Goal: Check status: Check status

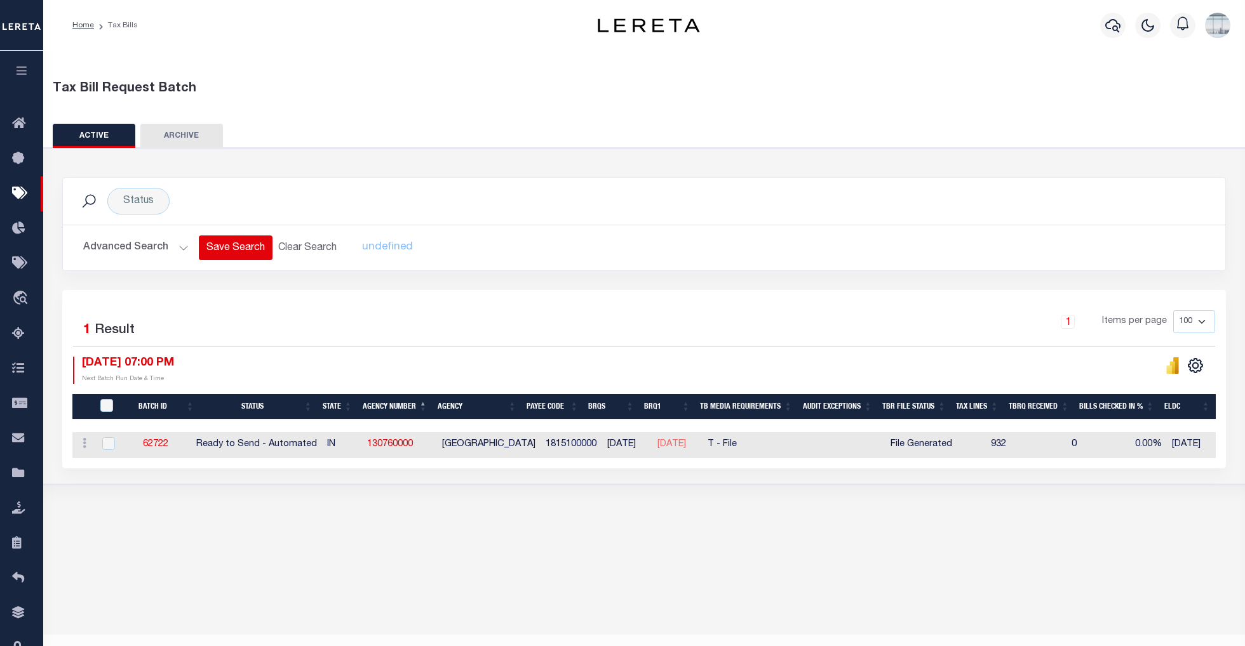
click at [265, 242] on button "Save Search" at bounding box center [236, 248] width 74 height 25
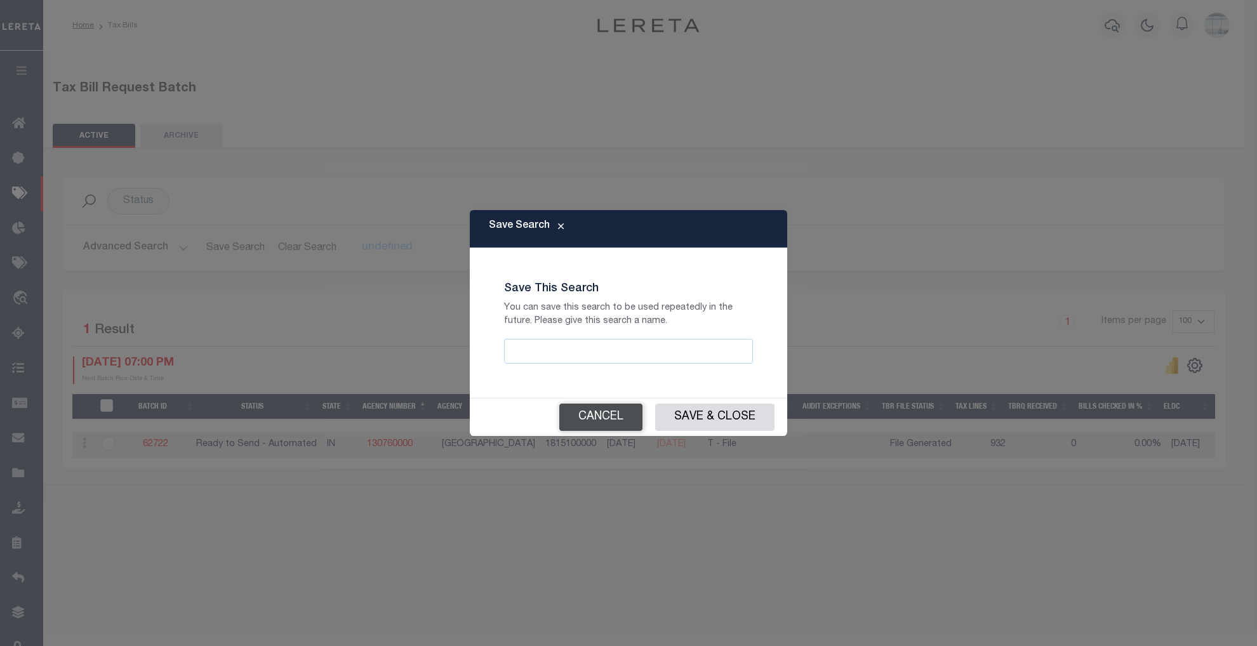
click at [595, 418] on button "Cancel" at bounding box center [600, 417] width 83 height 27
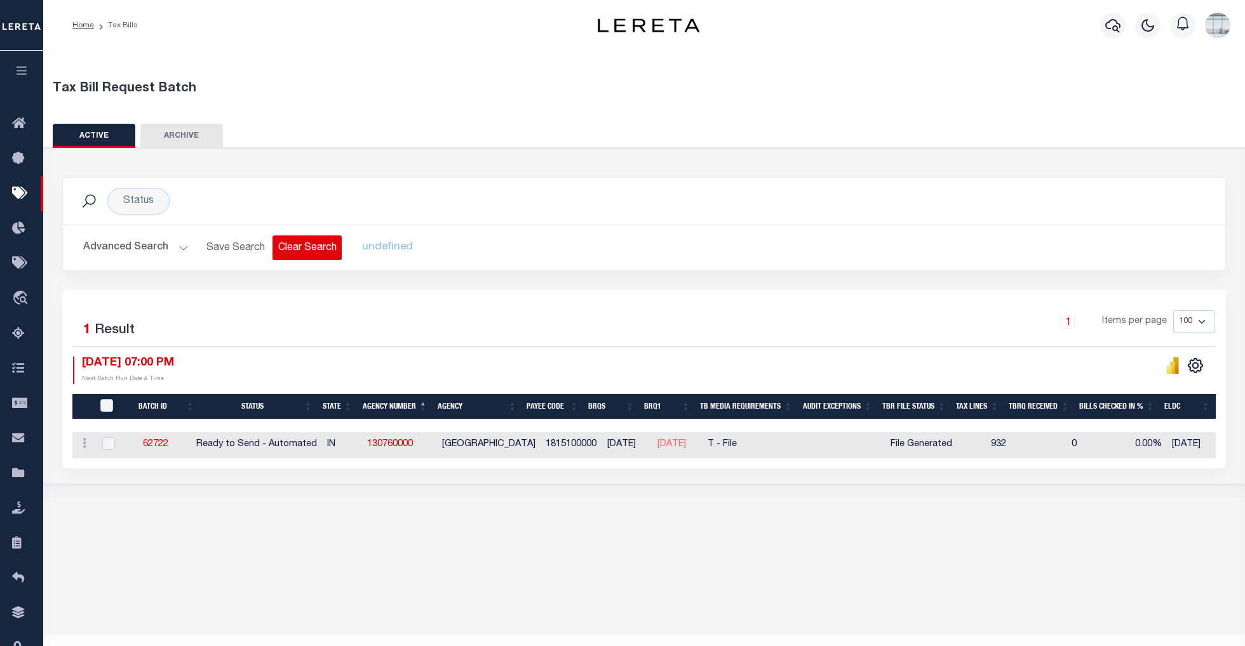
click at [321, 251] on button "Clear Search" at bounding box center [306, 248] width 69 height 25
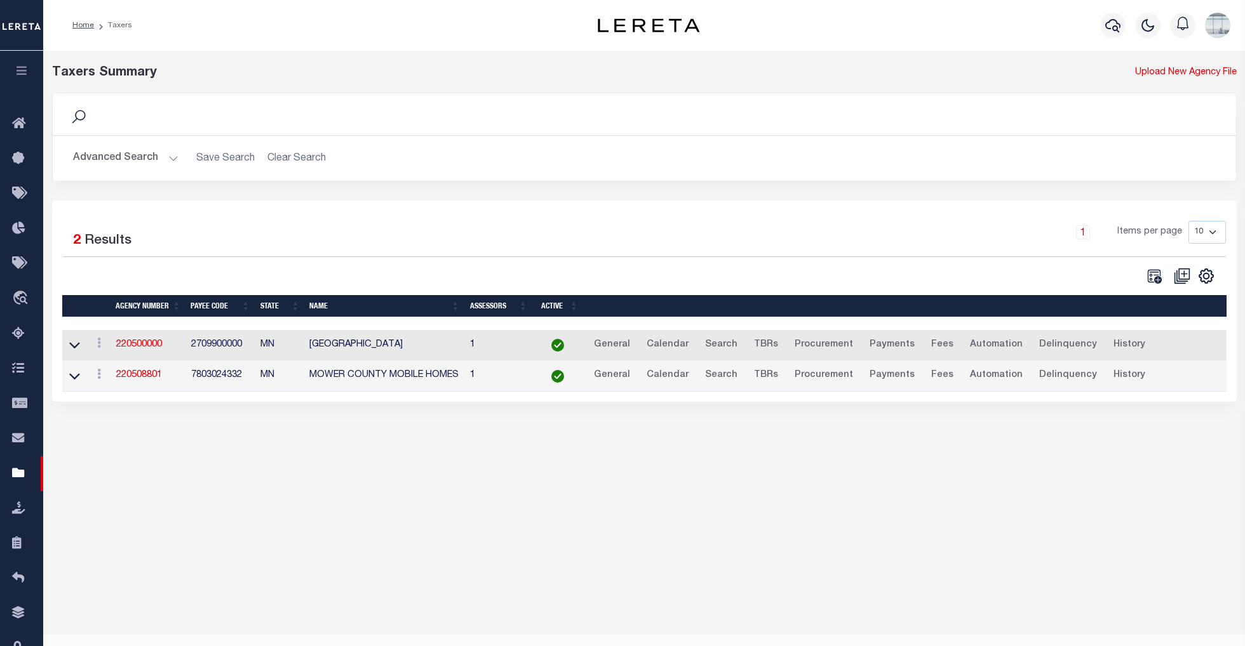
click at [17, 74] on icon "button" at bounding box center [22, 70] width 15 height 11
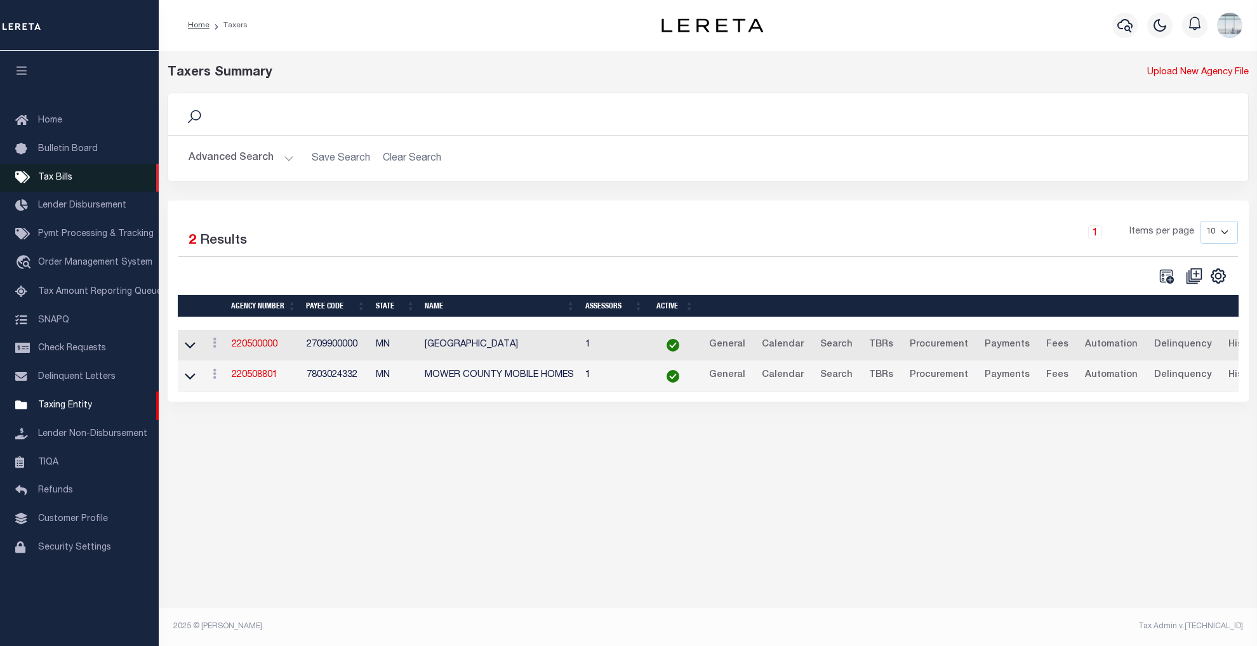
click at [46, 178] on span "Tax Bills" at bounding box center [55, 177] width 34 height 9
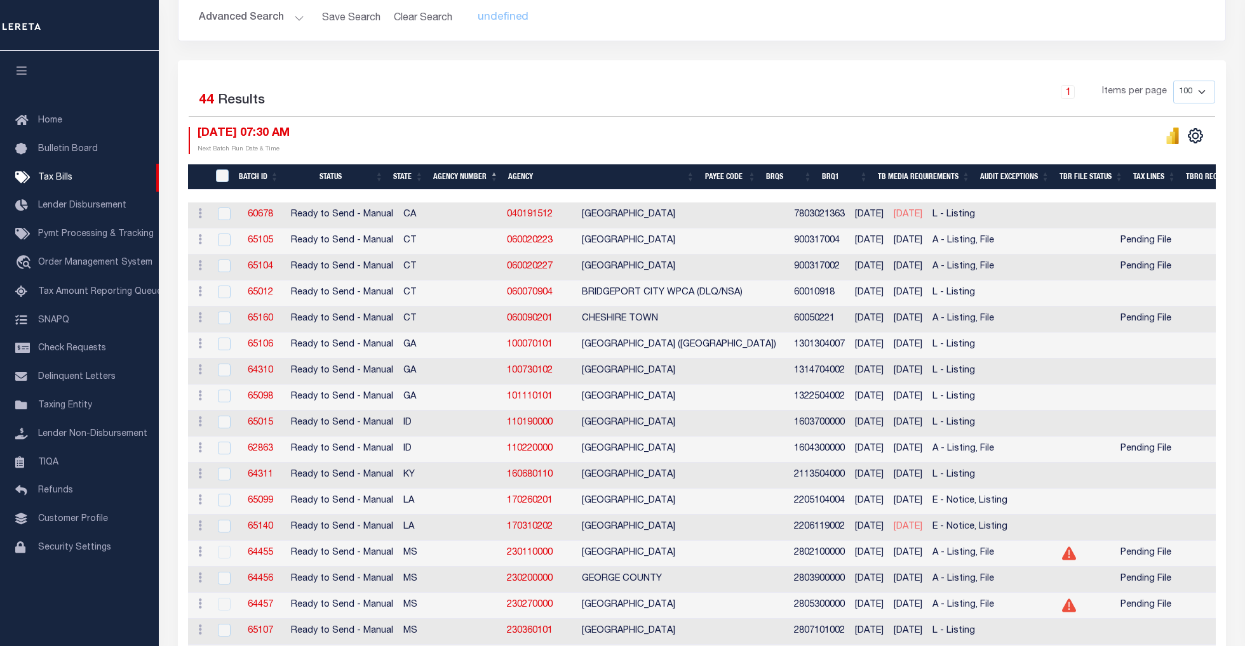
scroll to position [254, 0]
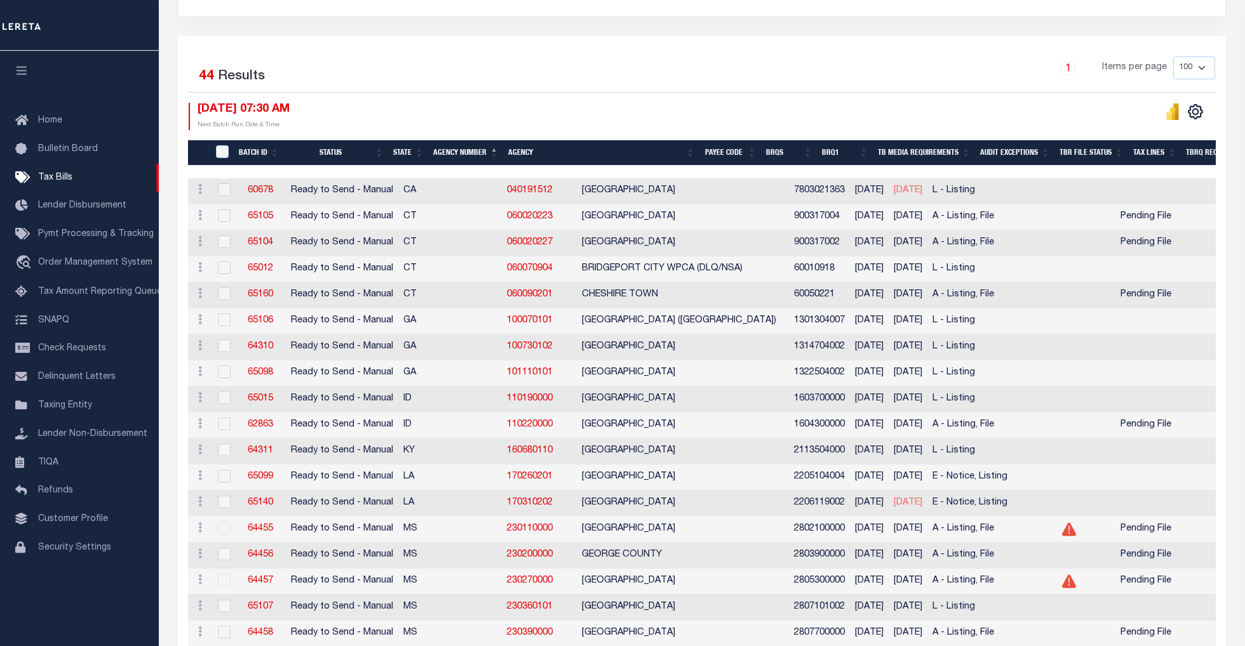
click at [469, 152] on th "Agency Number" at bounding box center [465, 153] width 75 height 26
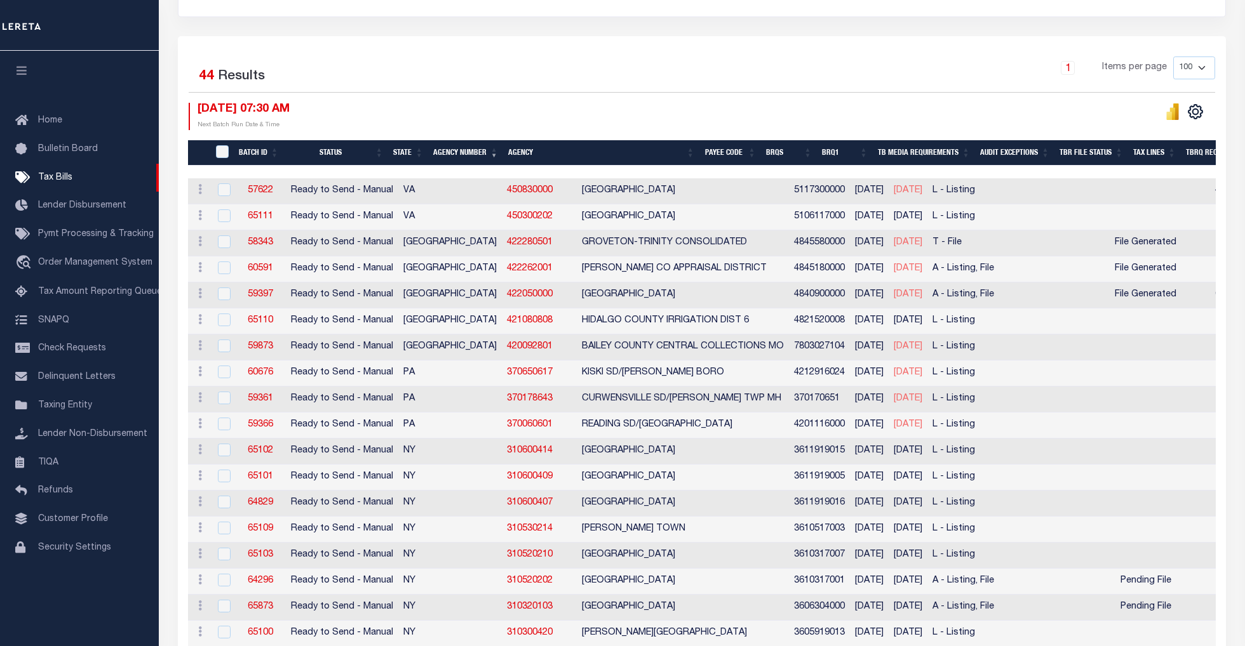
click at [460, 157] on th "Agency Number" at bounding box center [465, 153] width 75 height 26
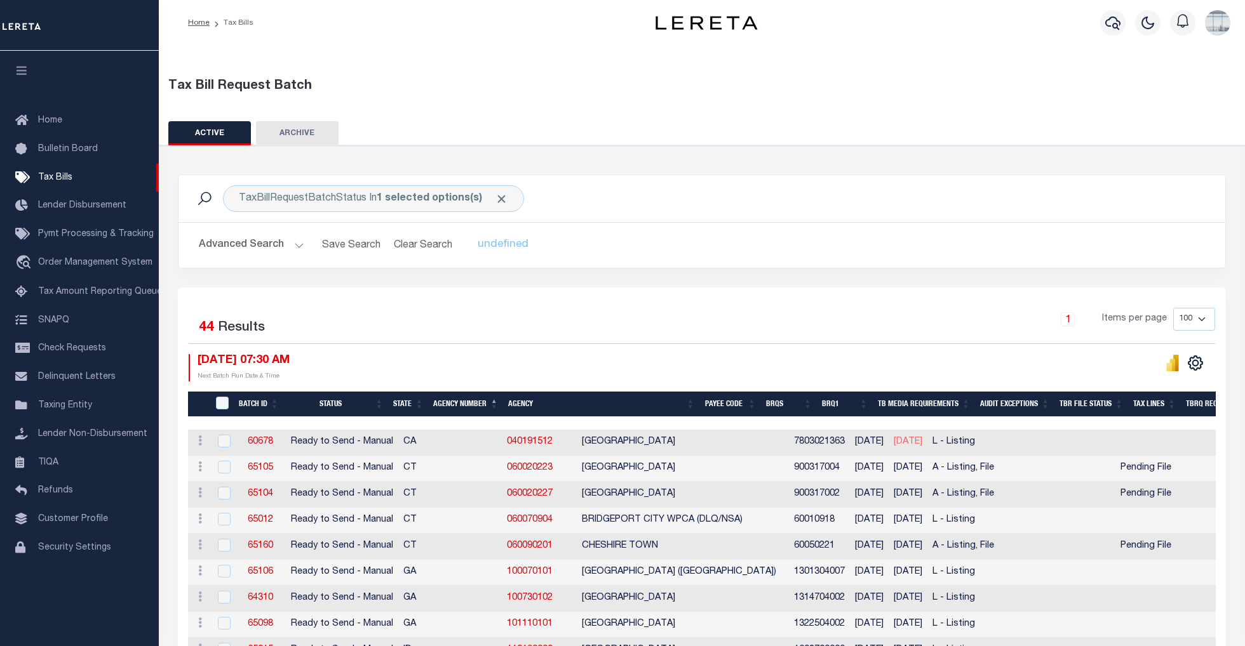
scroll to position [0, 0]
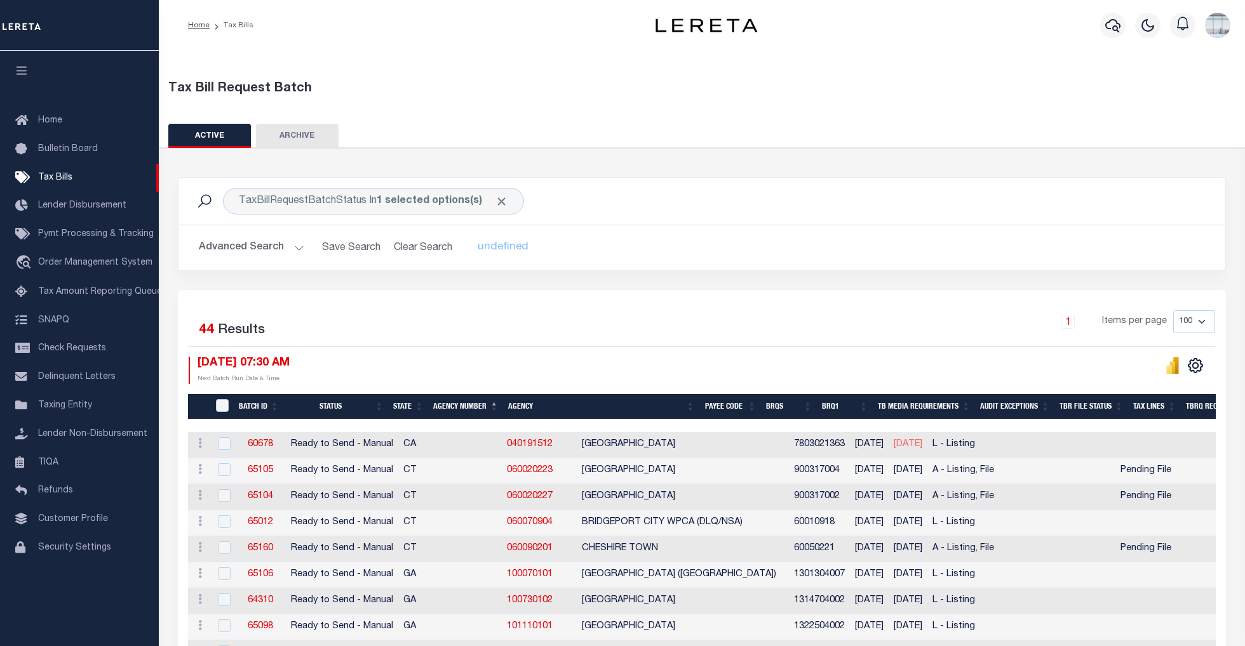
click at [295, 246] on button "Advanced Search" at bounding box center [251, 248] width 105 height 25
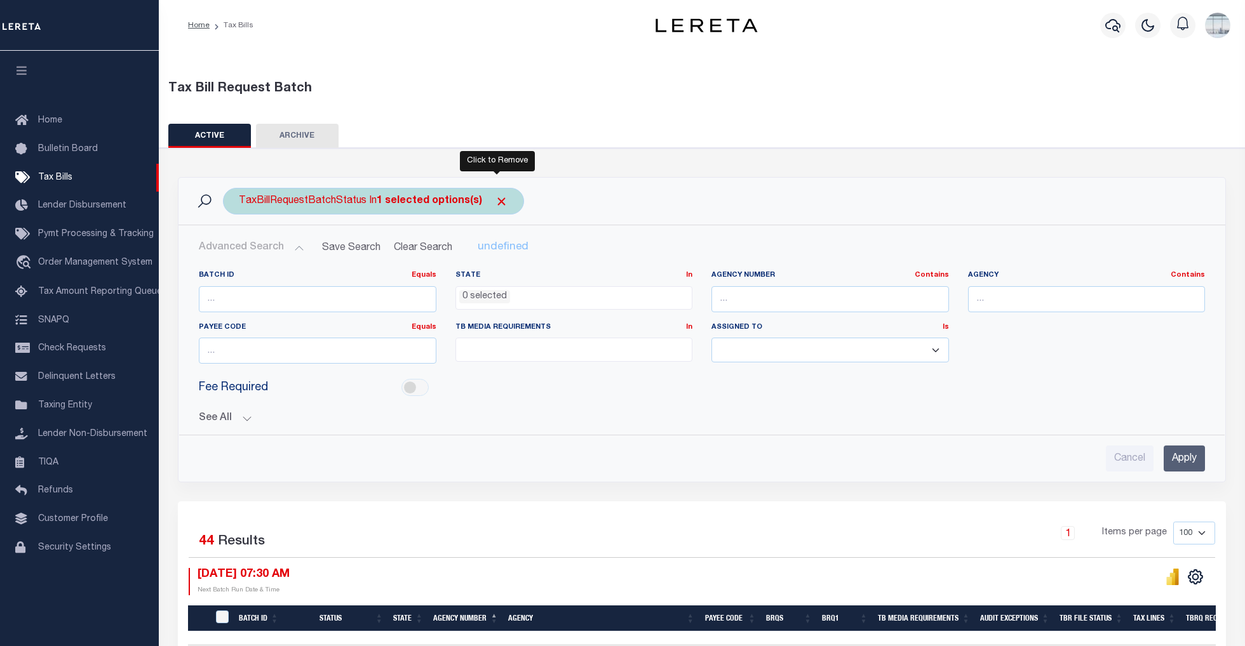
click at [499, 199] on span "Click to Remove" at bounding box center [501, 201] width 13 height 13
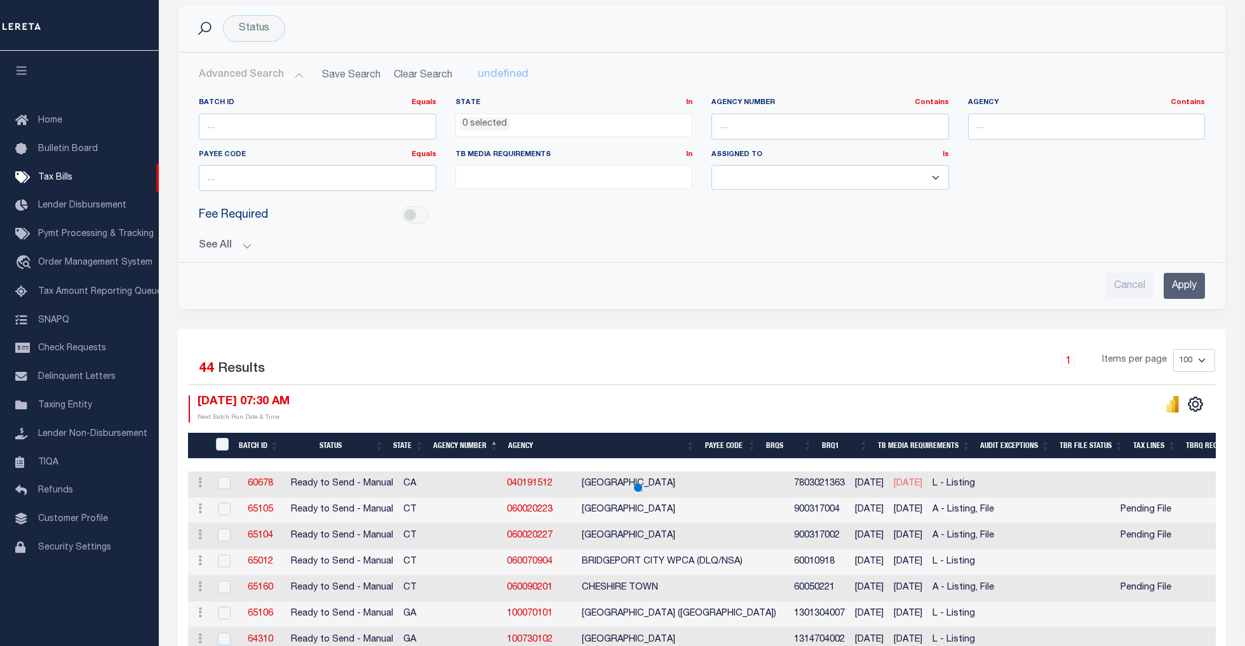
scroll to position [169, 0]
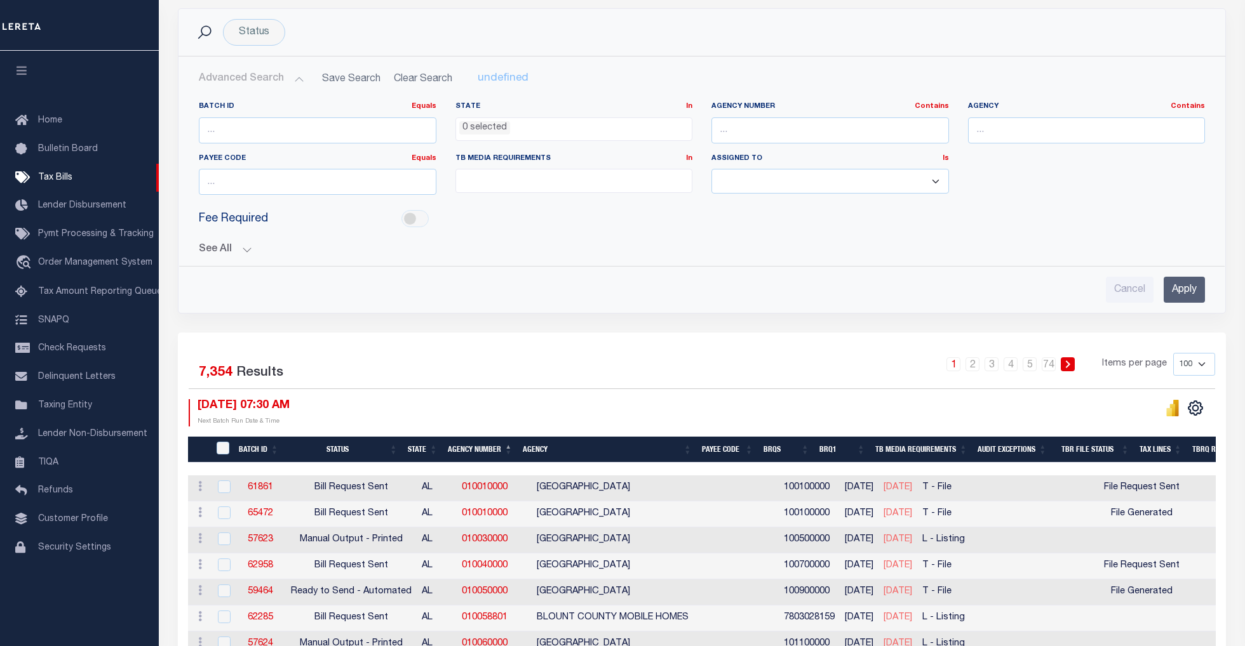
click at [251, 250] on button "See All" at bounding box center [702, 250] width 1006 height 12
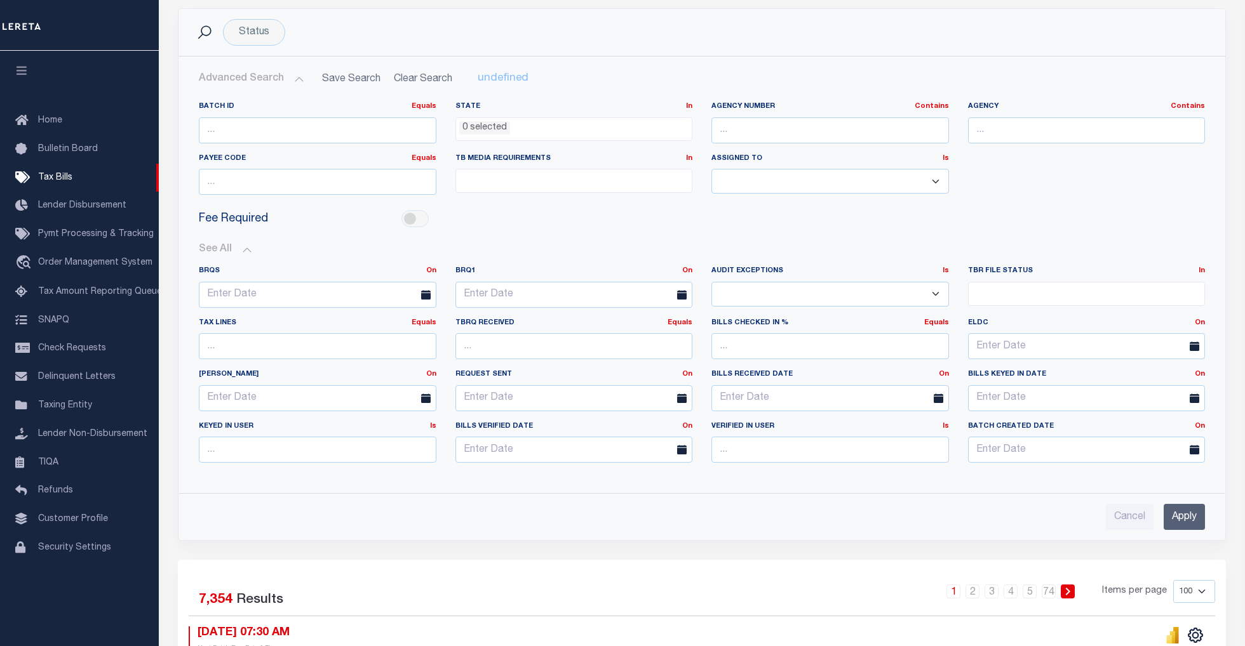
click at [912, 304] on select "Yes No" at bounding box center [829, 294] width 237 height 25
select select "true"
click at [711, 283] on select "Yes No" at bounding box center [829, 294] width 237 height 25
click at [1185, 526] on input "Apply" at bounding box center [1183, 517] width 41 height 26
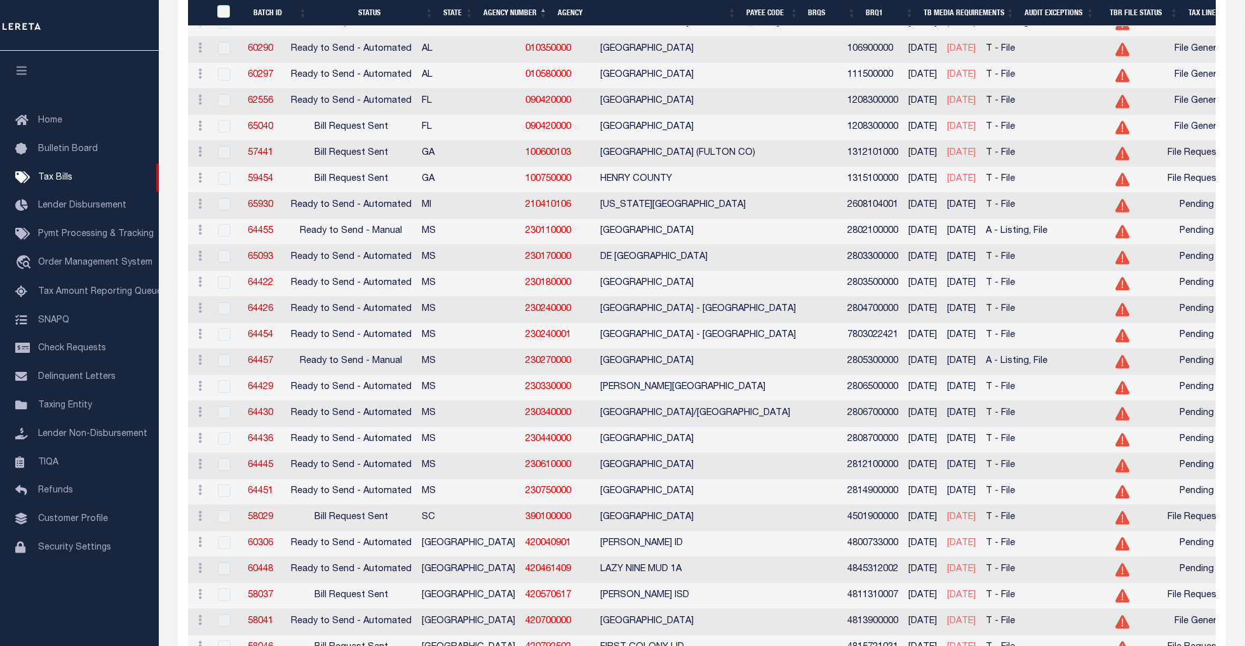
scroll to position [253, 0]
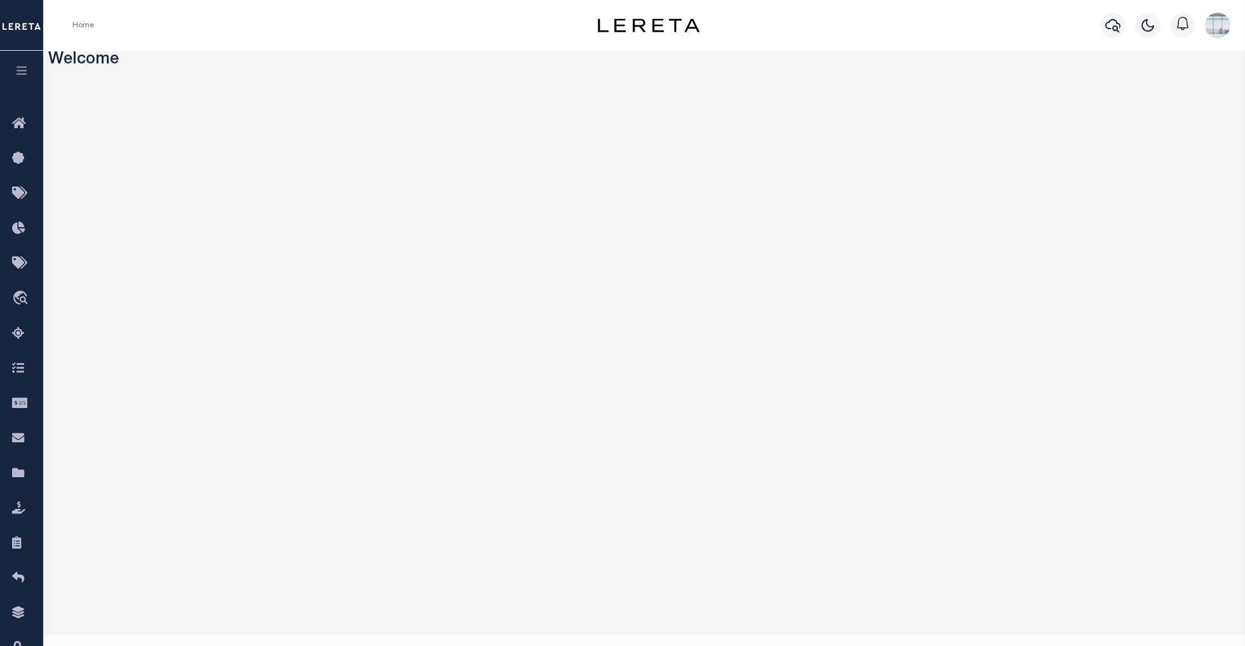
click at [23, 69] on icon "button" at bounding box center [22, 70] width 15 height 11
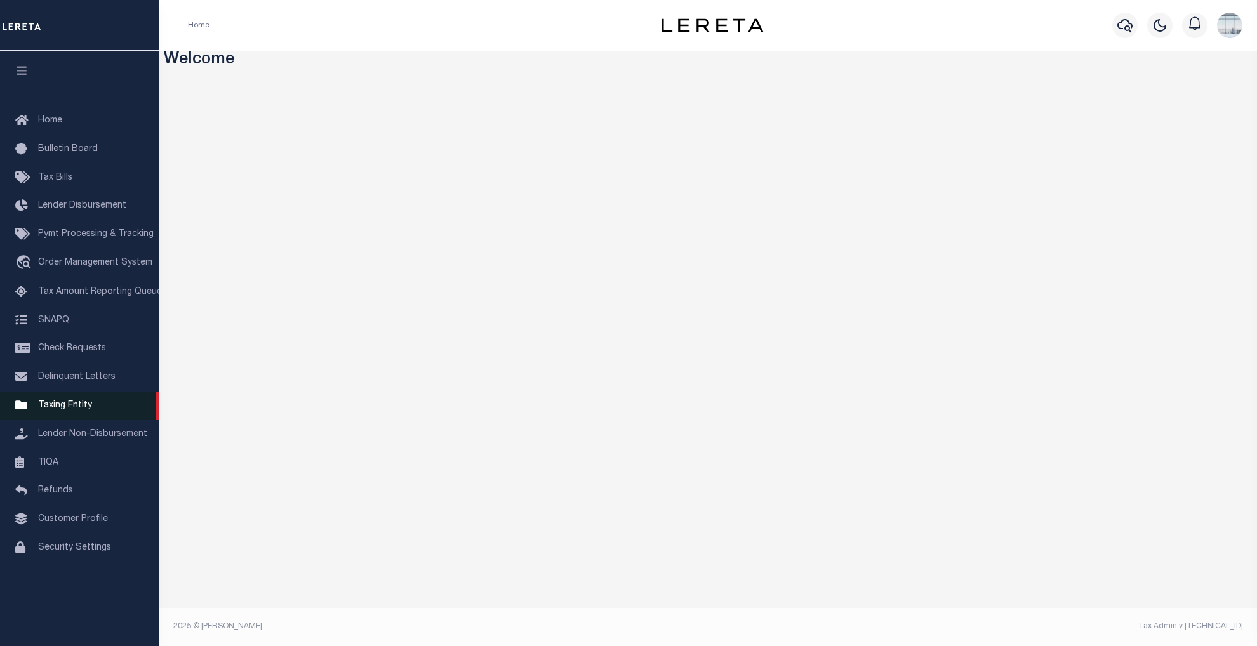
click at [63, 406] on span "Taxing Entity" at bounding box center [65, 405] width 54 height 9
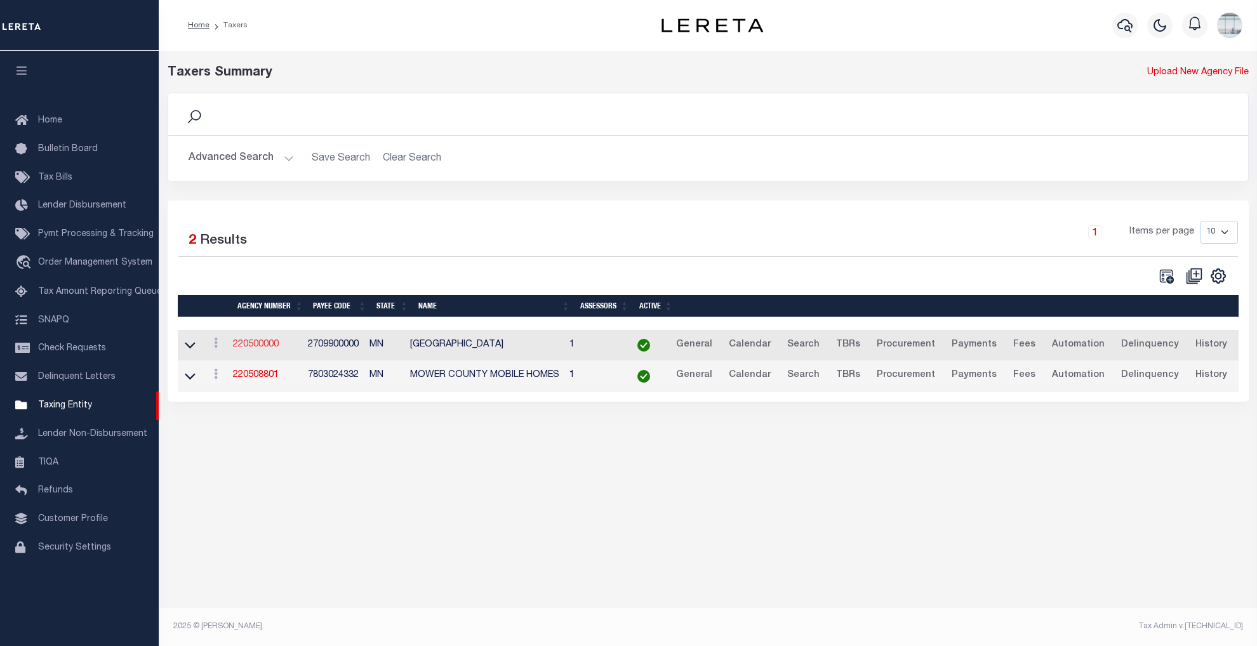
click at [255, 349] on link "220500000" at bounding box center [256, 344] width 46 height 9
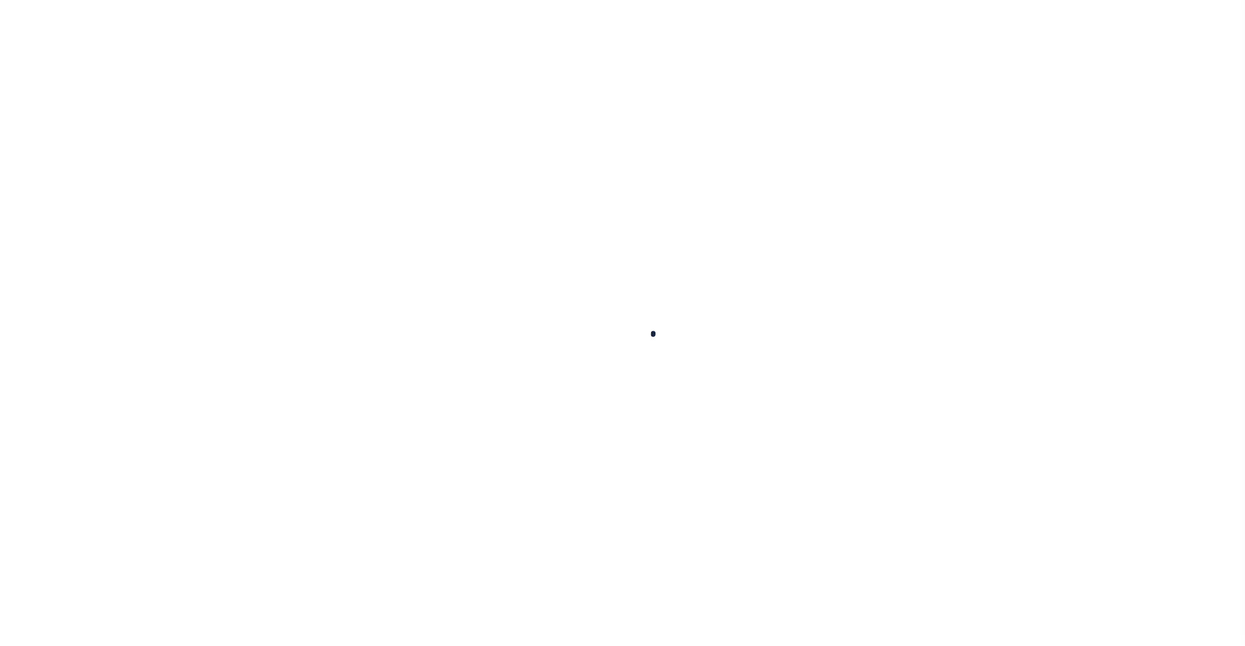
select select
checkbox input "false"
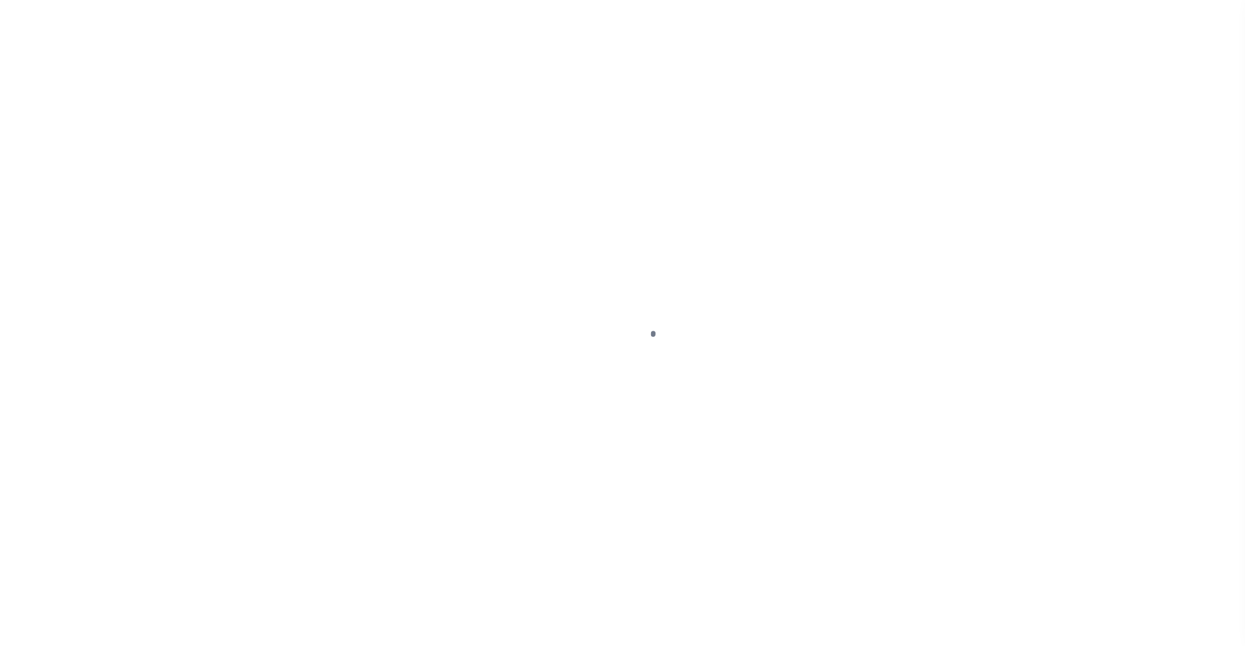
checkbox input "false"
type input "2709900000"
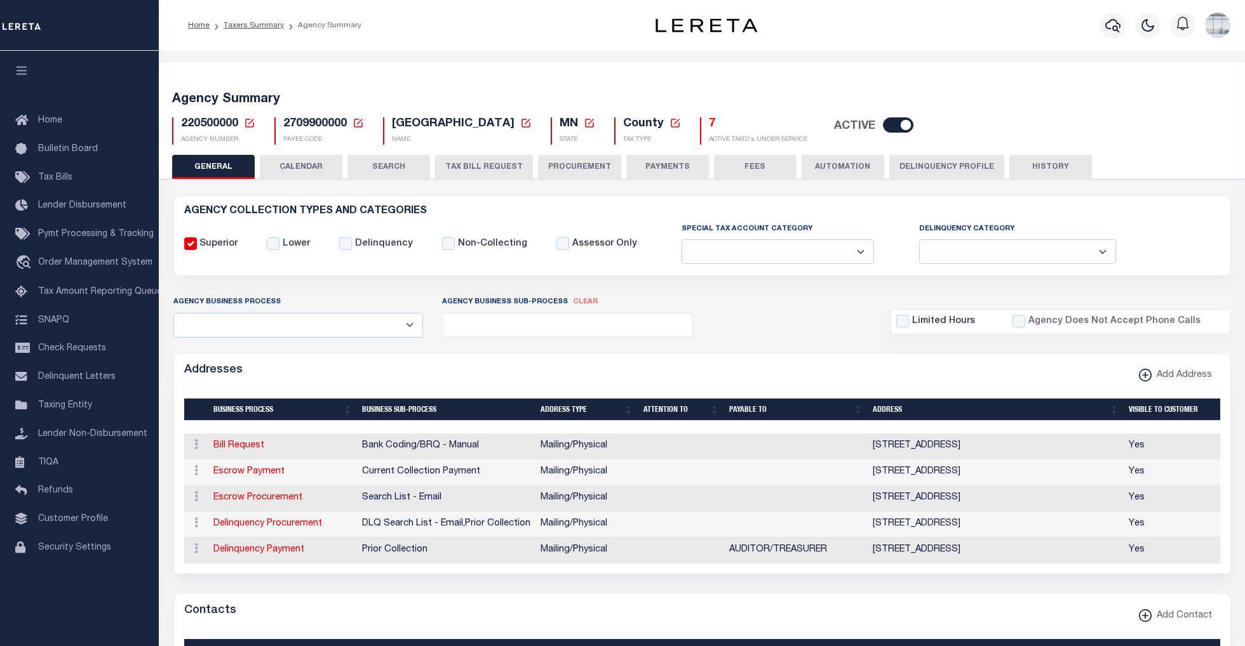
click at [249, 123] on icon at bounding box center [249, 122] width 11 height 11
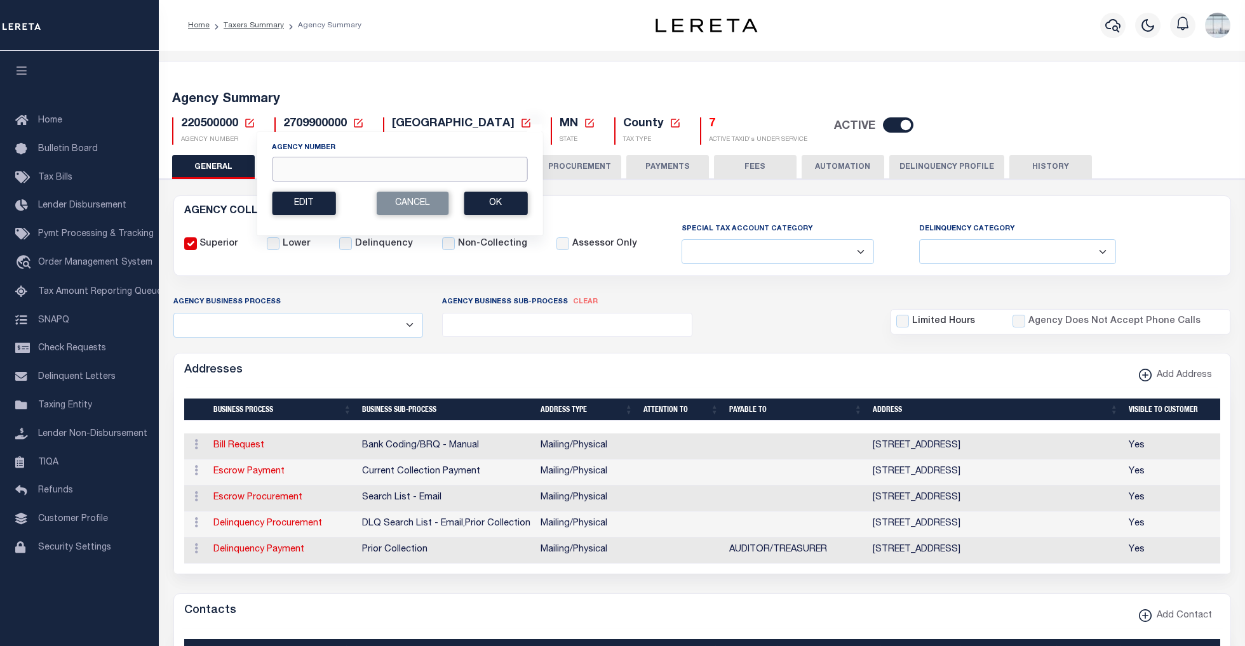
click at [315, 176] on input "Agency Number" at bounding box center [399, 169] width 255 height 25
type input "390180000"
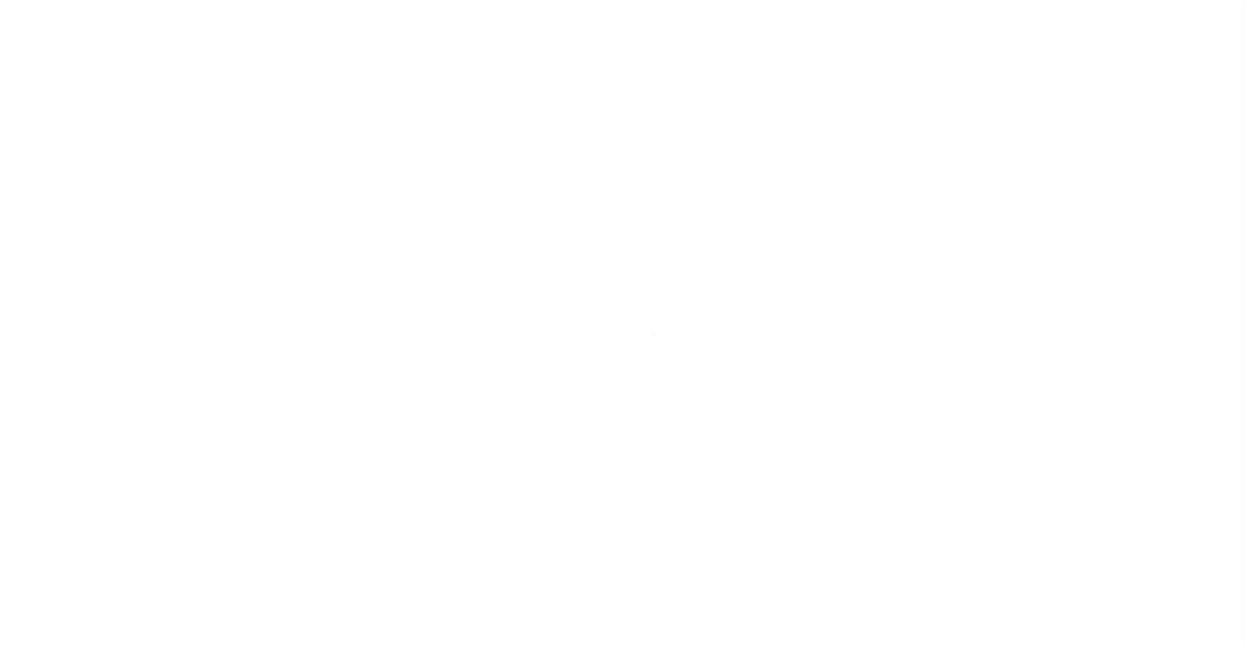
select select
checkbox input "false"
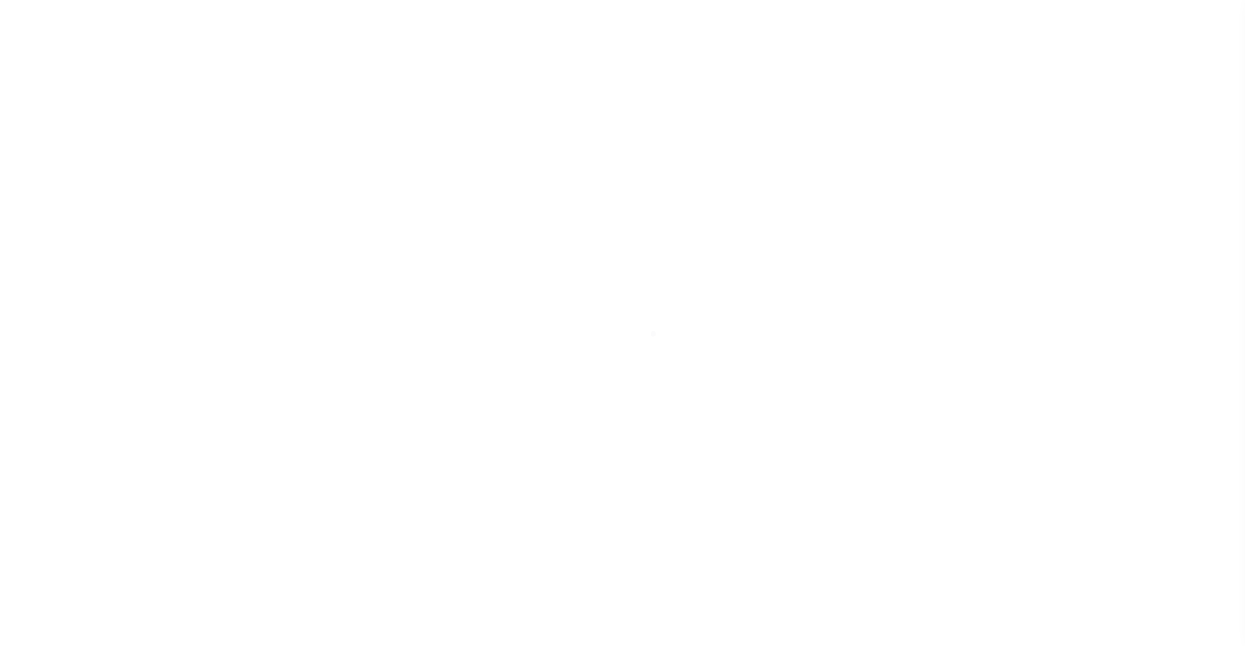
checkbox input "false"
type input "4503500000"
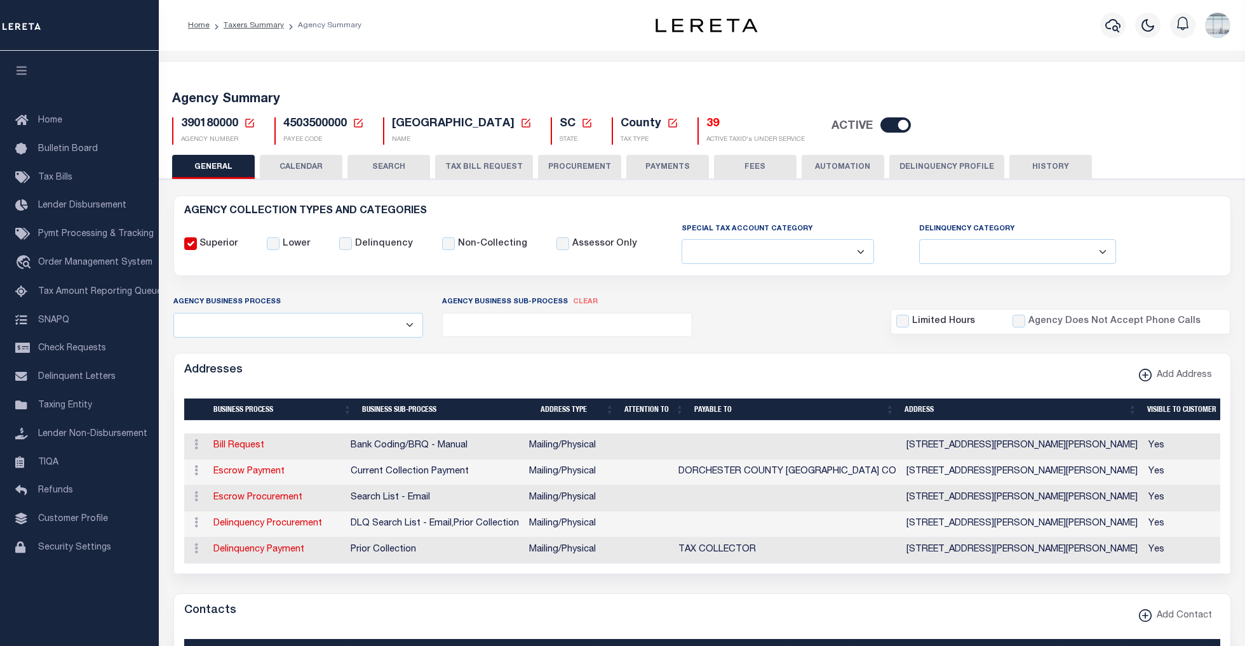
drag, startPoint x: 1238, startPoint y: 152, endPoint x: 1228, endPoint y: 150, distance: 10.3
click at [1238, 152] on div "Agency Summary 390180000 Agency Number Edit Cancel Ok New Agency Number Cancel …" at bounding box center [702, 116] width 1090 height 78
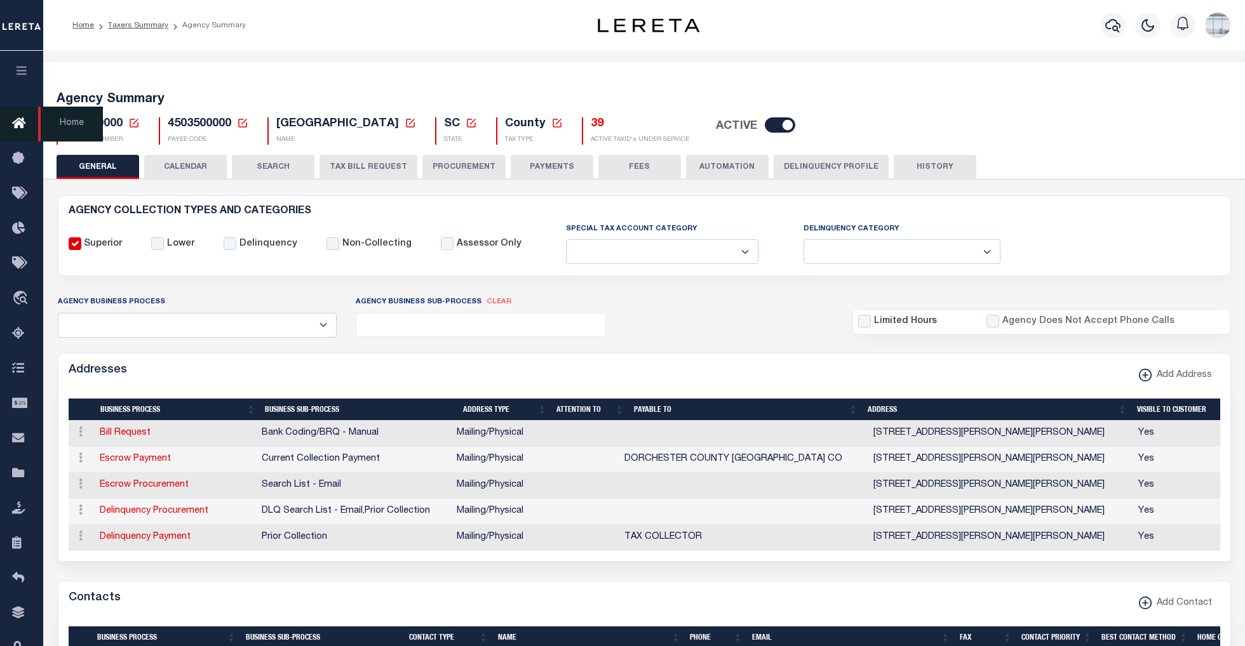
click at [20, 119] on icon at bounding box center [22, 124] width 20 height 16
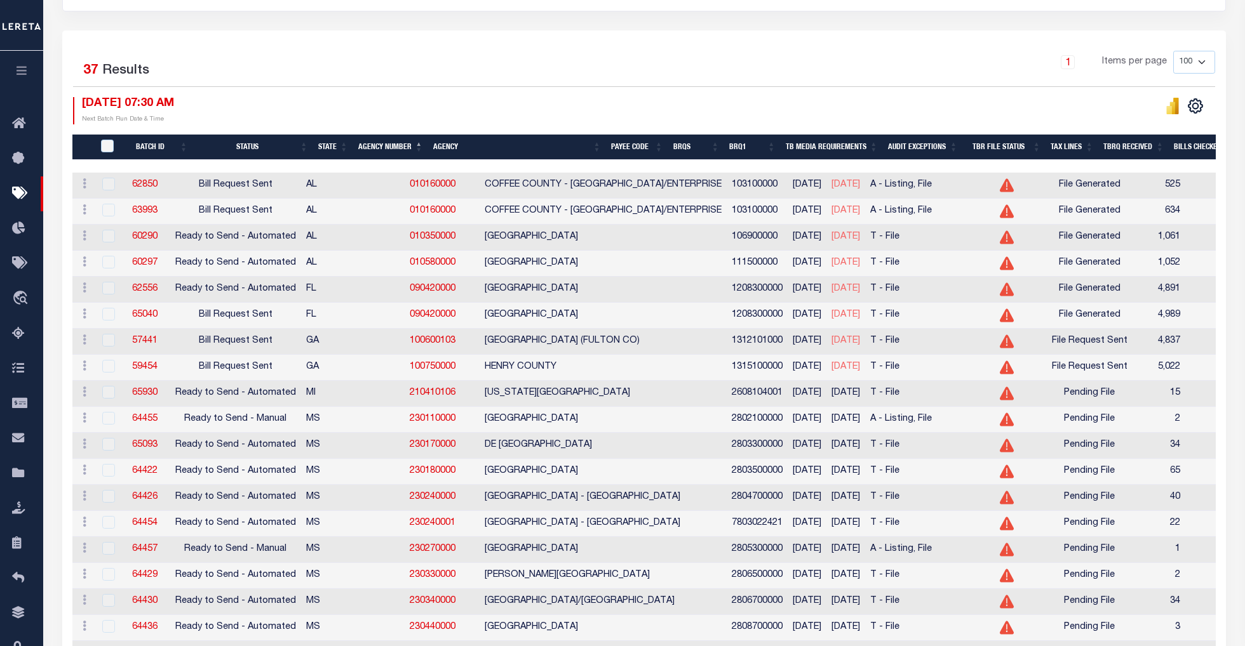
scroll to position [253, 0]
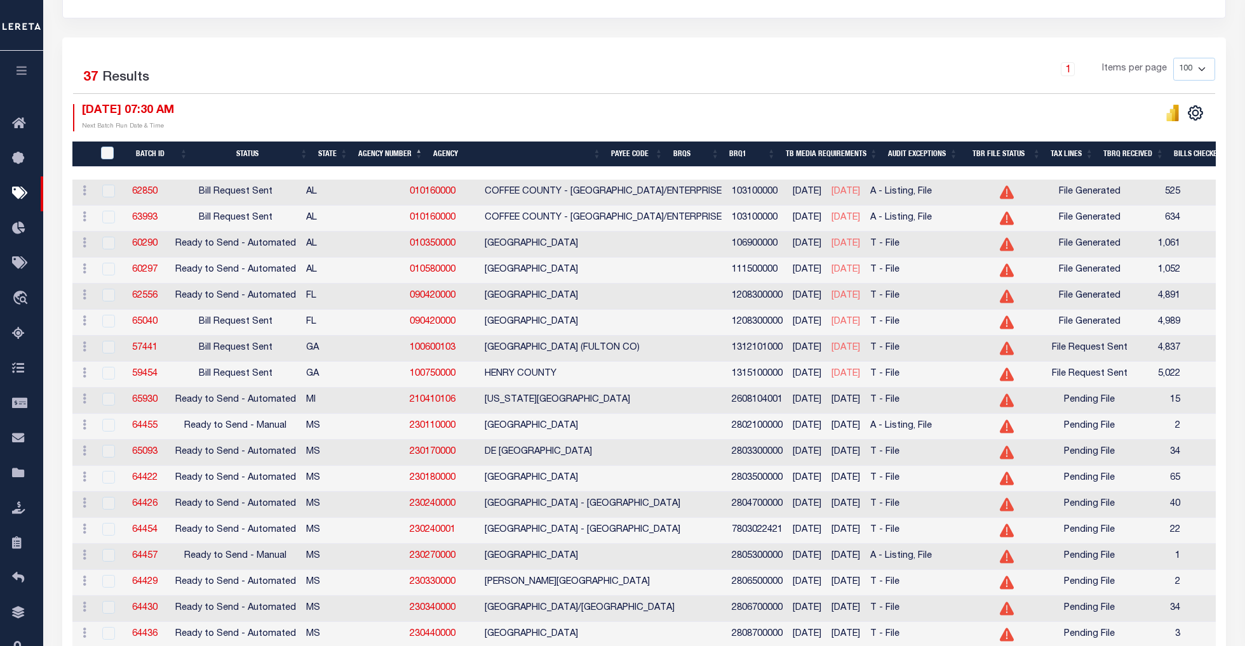
drag, startPoint x: 1009, startPoint y: 194, endPoint x: 1058, endPoint y: 196, distance: 48.9
click at [1058, 196] on div "File Generated" at bounding box center [1090, 192] width 76 height 14
click at [1059, 199] on span "File Generated" at bounding box center [1090, 192] width 62 height 14
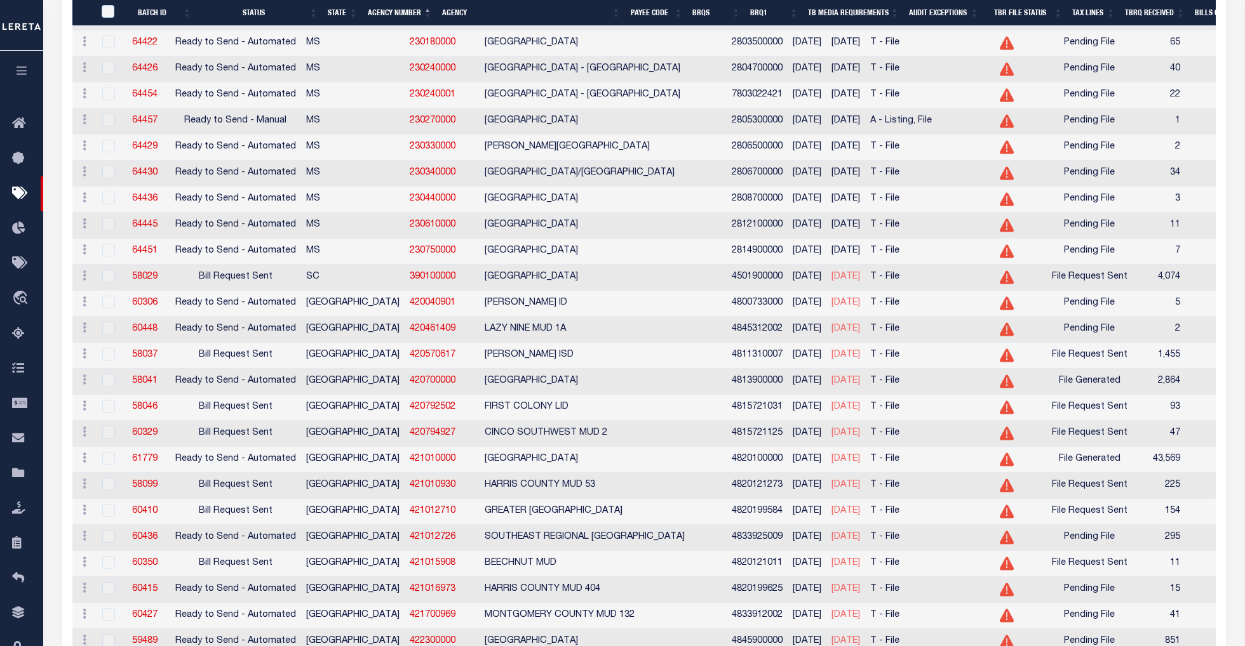
scroll to position [676, 0]
drag, startPoint x: 984, startPoint y: 297, endPoint x: 1065, endPoint y: 302, distance: 80.8
click at [1065, 290] on td "File Request Sent" at bounding box center [1089, 277] width 86 height 26
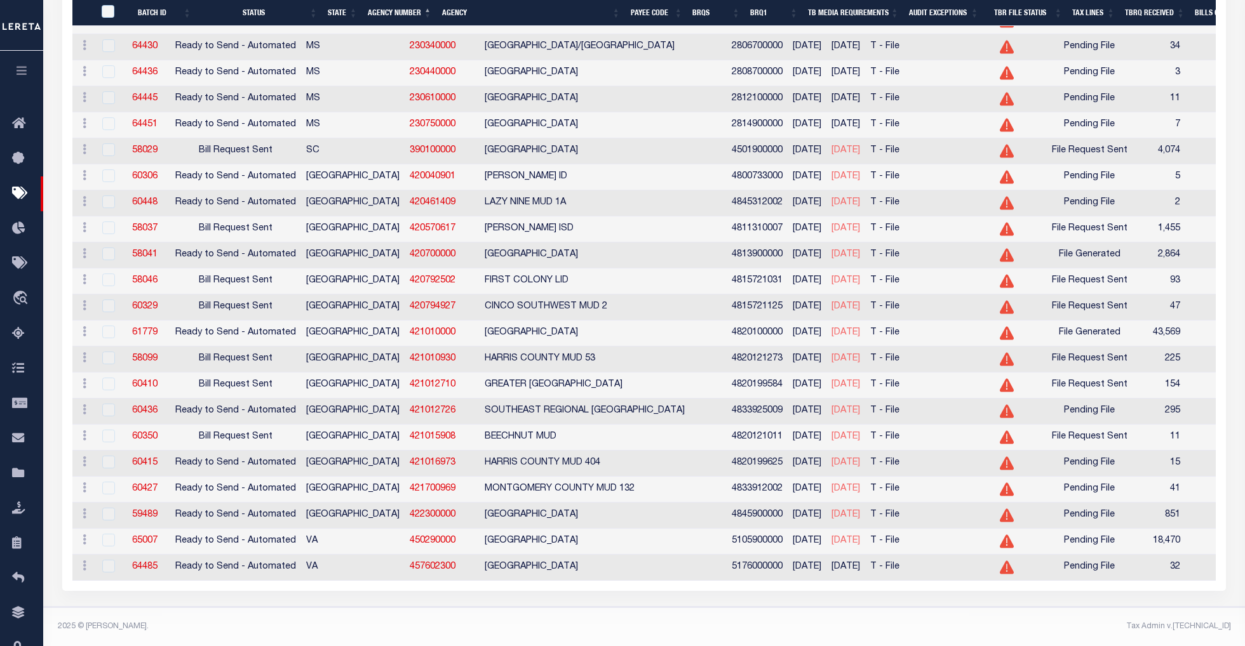
scroll to position [846, 0]
drag, startPoint x: 1058, startPoint y: 318, endPoint x: 991, endPoint y: 320, distance: 67.3
click at [1052, 326] on div "File Generated" at bounding box center [1090, 333] width 76 height 14
drag, startPoint x: 440, startPoint y: 533, endPoint x: 526, endPoint y: 538, distance: 86.5
click at [526, 538] on td "[GEOGRAPHIC_DATA]" at bounding box center [602, 542] width 247 height 26
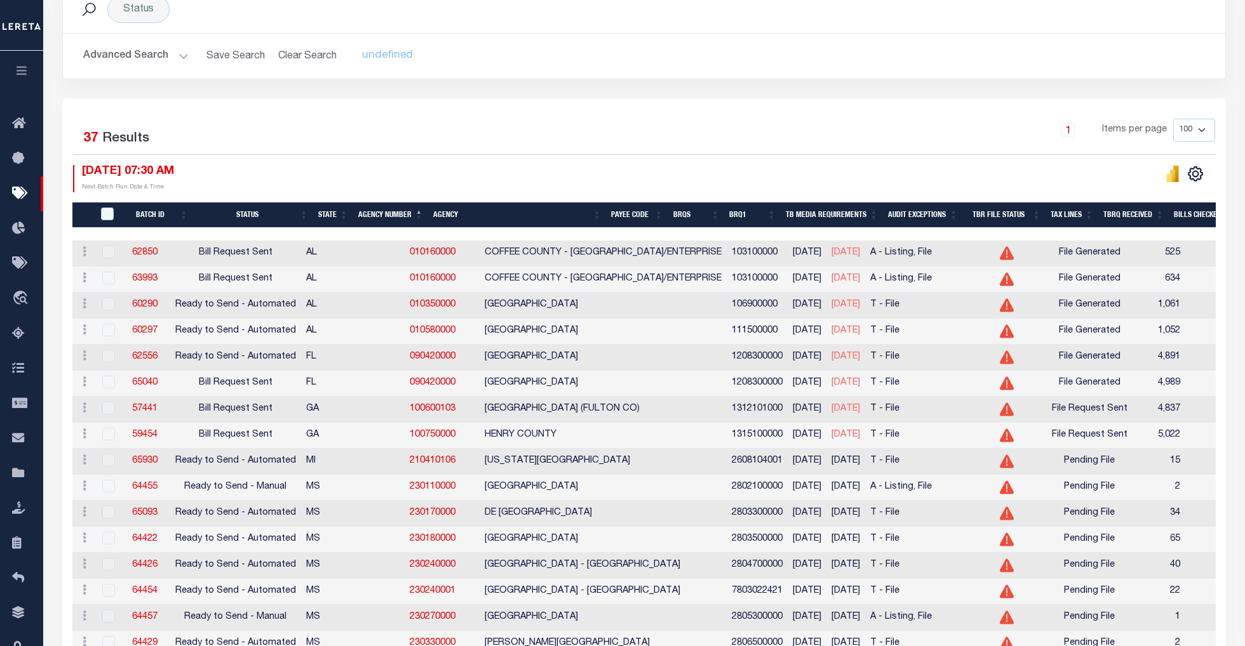
scroll to position [0, 0]
